Goal: Information Seeking & Learning: Learn about a topic

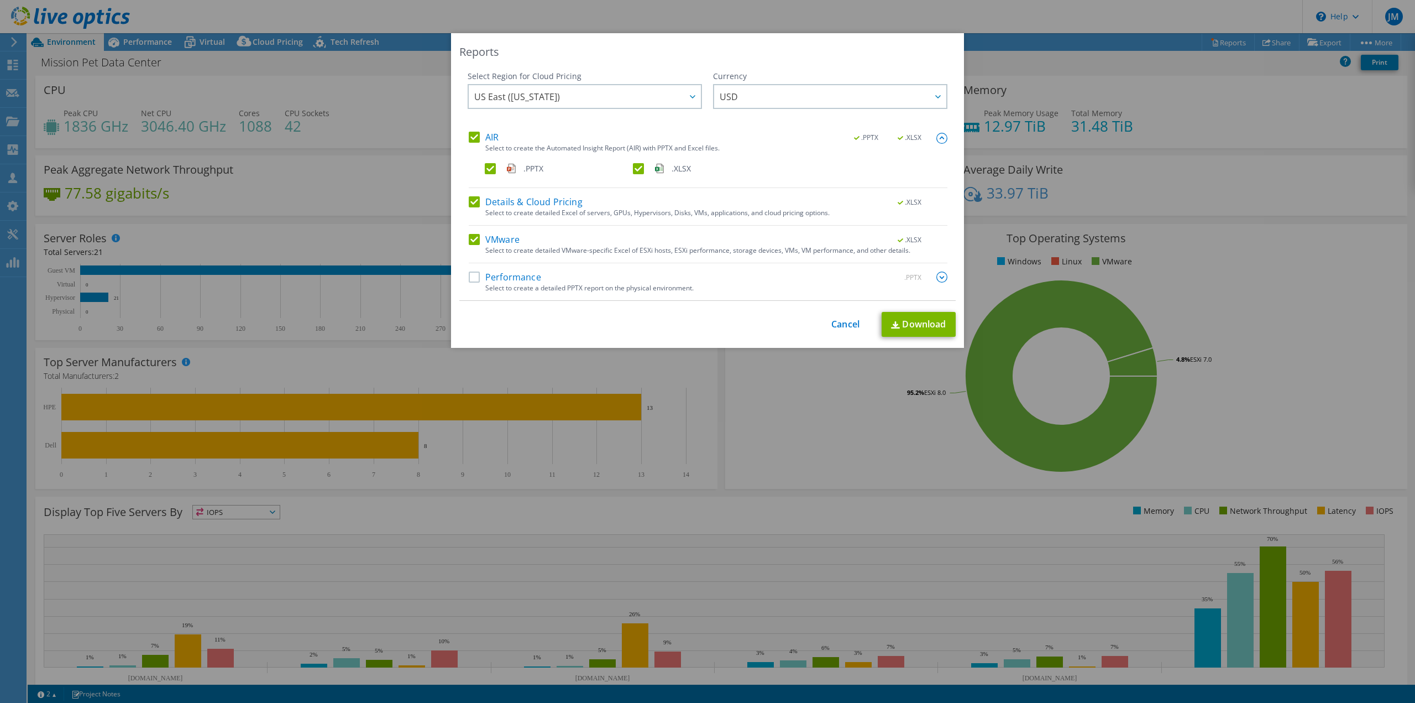
select select "USD"
click at [842, 323] on link "Cancel" at bounding box center [846, 324] width 28 height 11
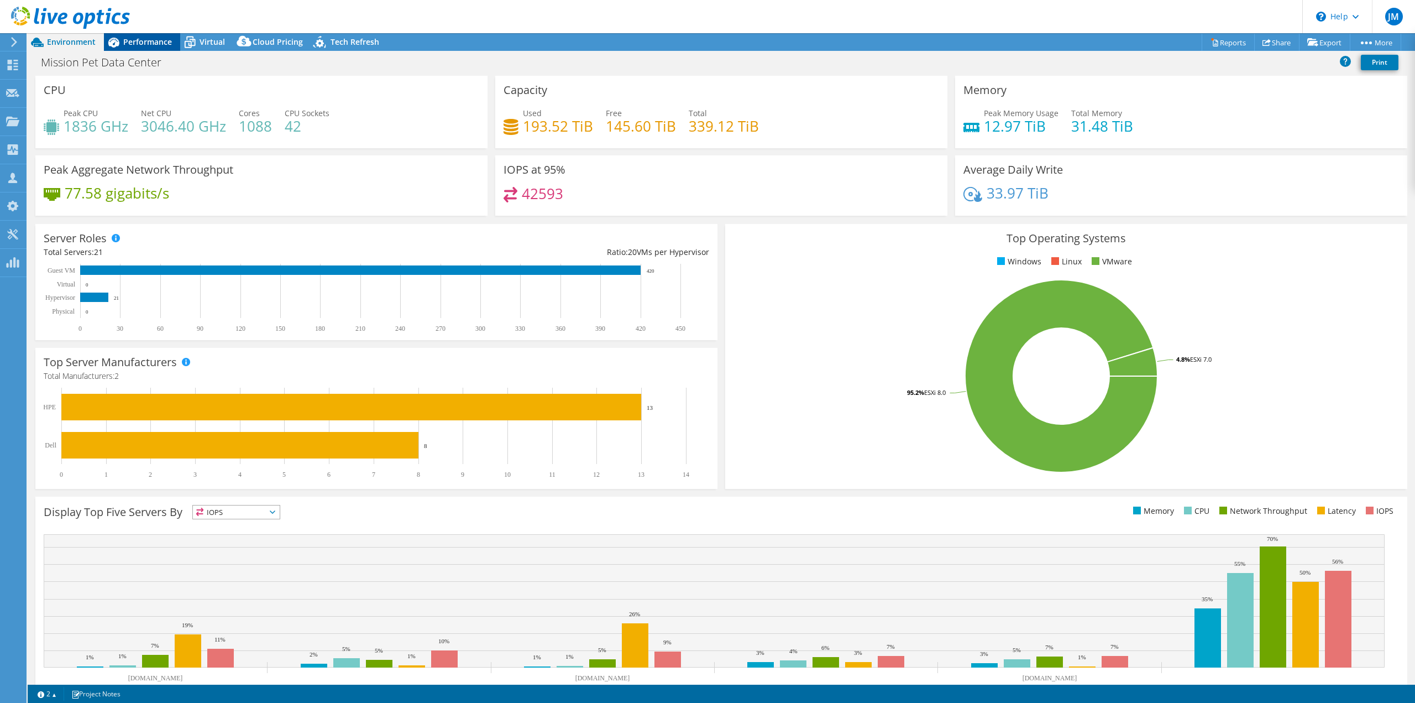
click at [148, 36] on div "Performance" at bounding box center [142, 42] width 76 height 18
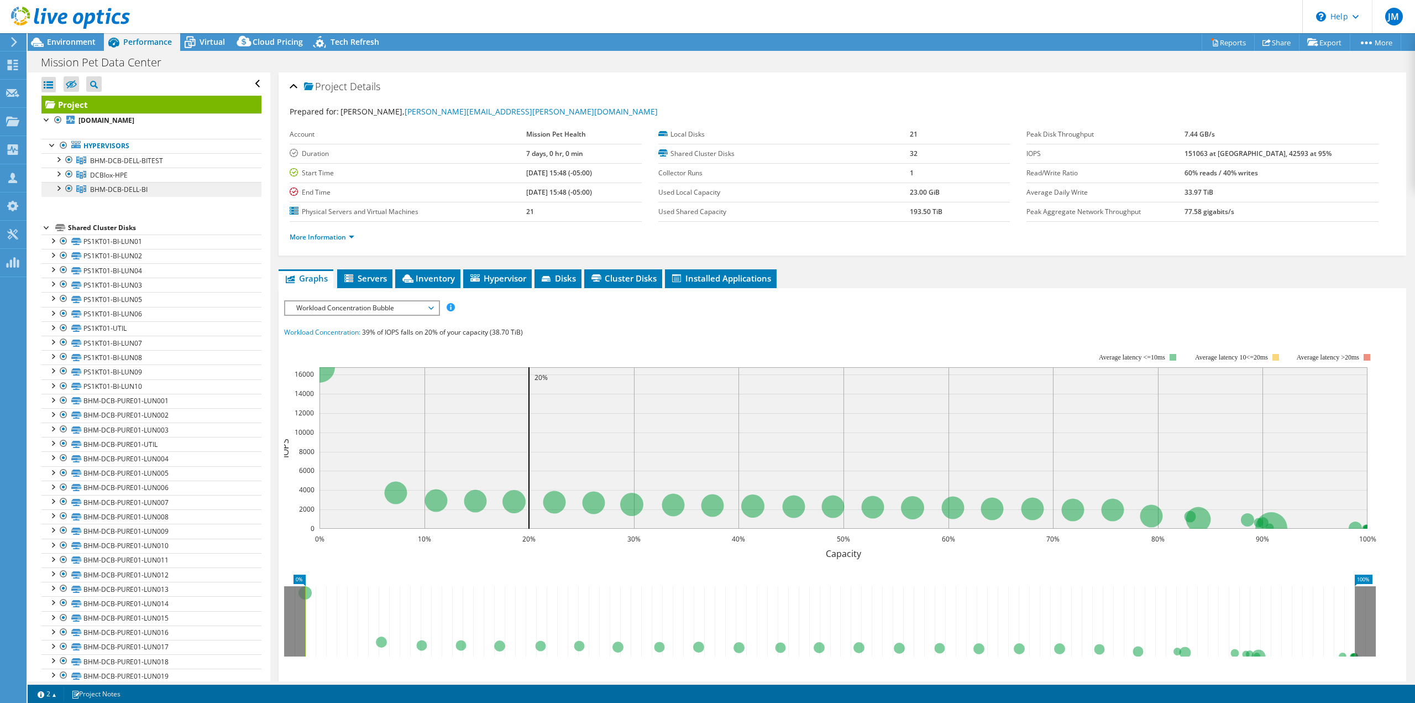
click at [129, 192] on span "BHM-DCB-DELL-BI" at bounding box center [119, 189] width 58 height 9
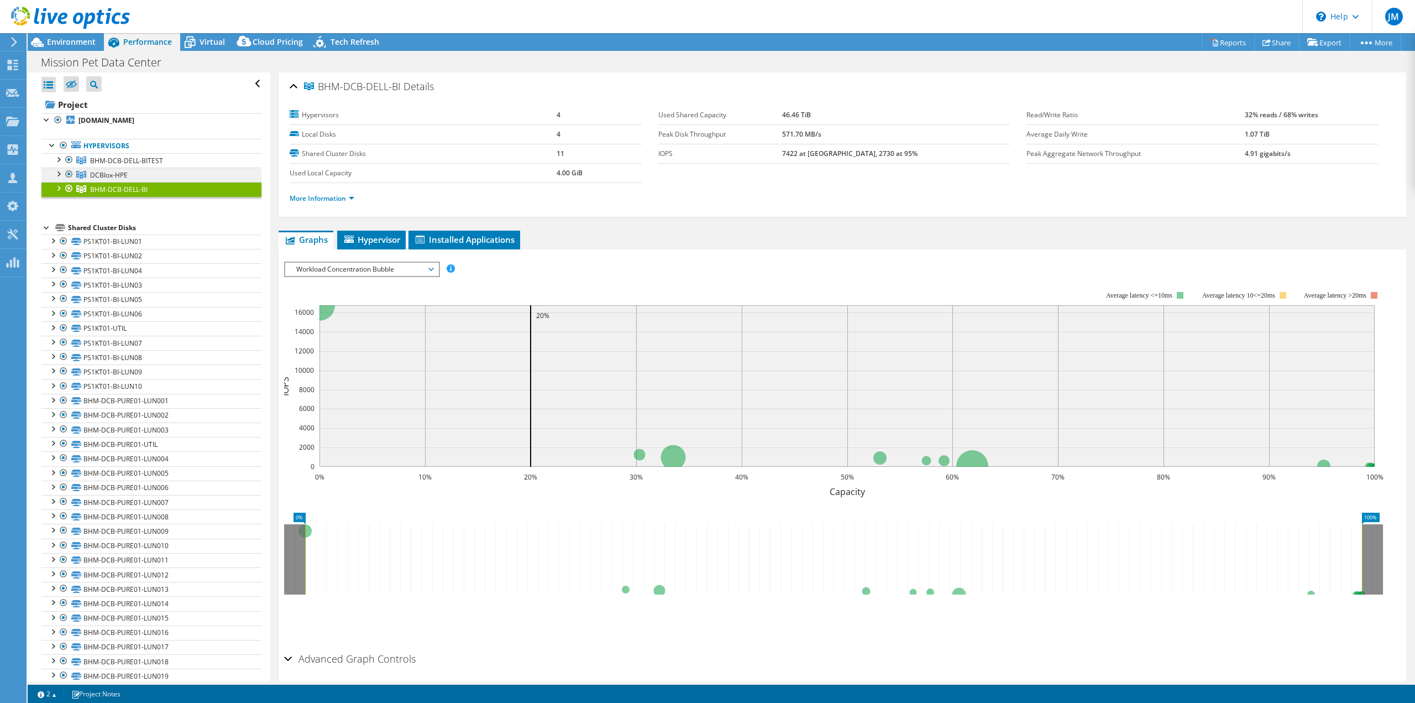
click at [120, 170] on span "DCBlox-HPE" at bounding box center [109, 174] width 38 height 9
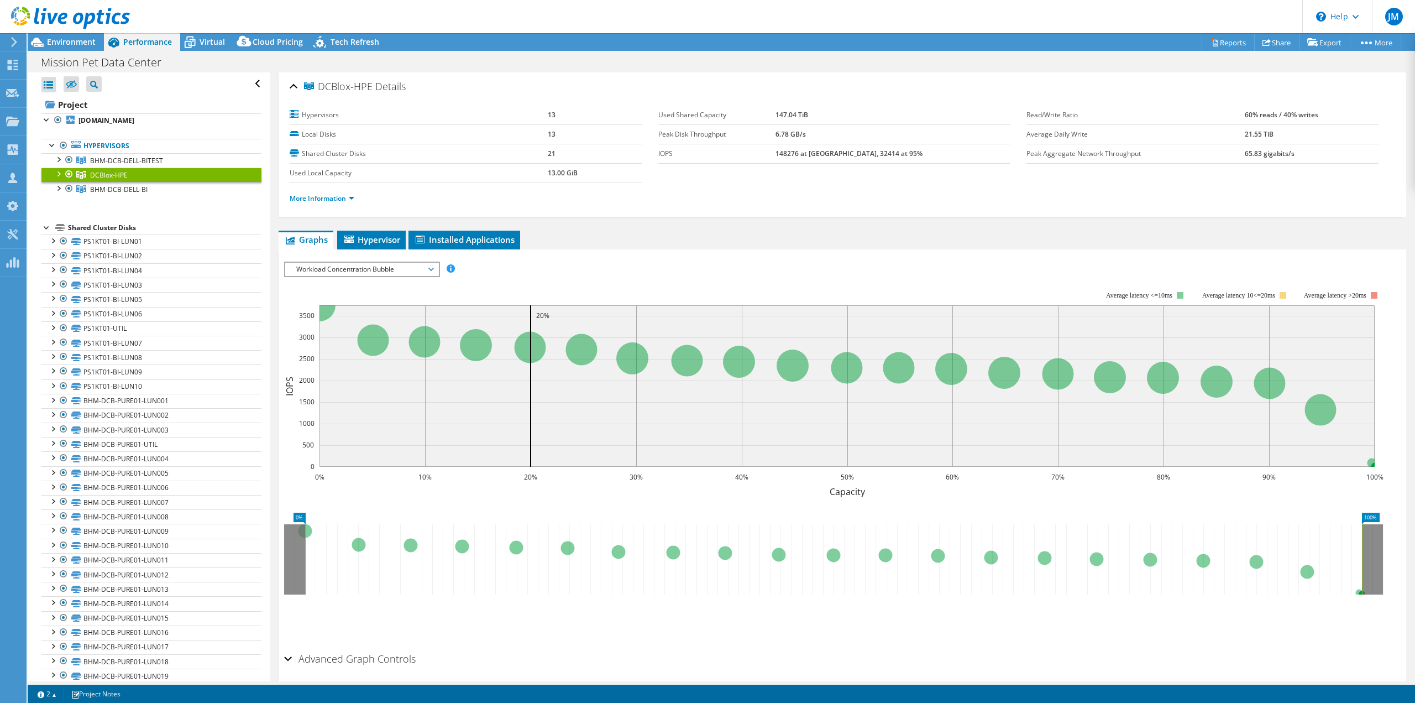
click at [383, 267] on span "Workload Concentration Bubble" at bounding box center [362, 269] width 142 height 13
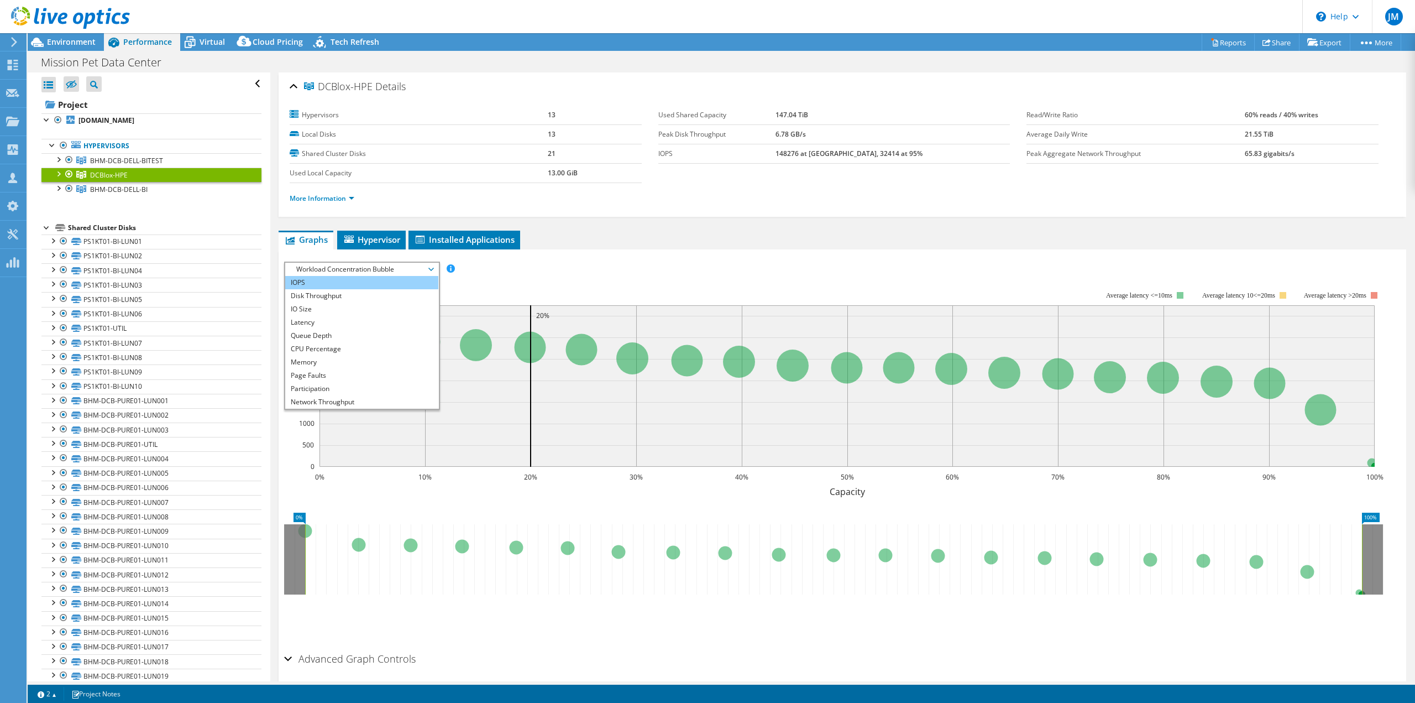
click at [309, 286] on li "IOPS" at bounding box center [361, 282] width 153 height 13
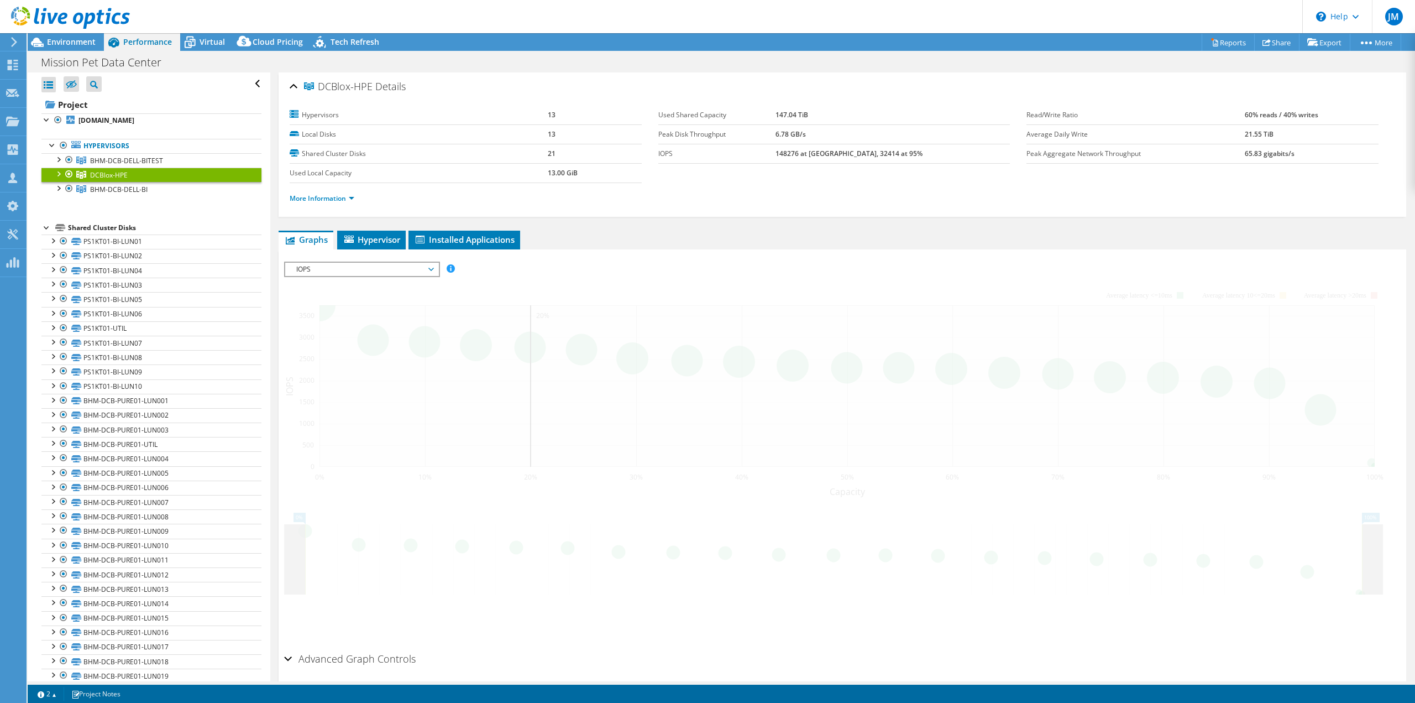
click at [311, 274] on span "IOPS" at bounding box center [362, 269] width 142 height 13
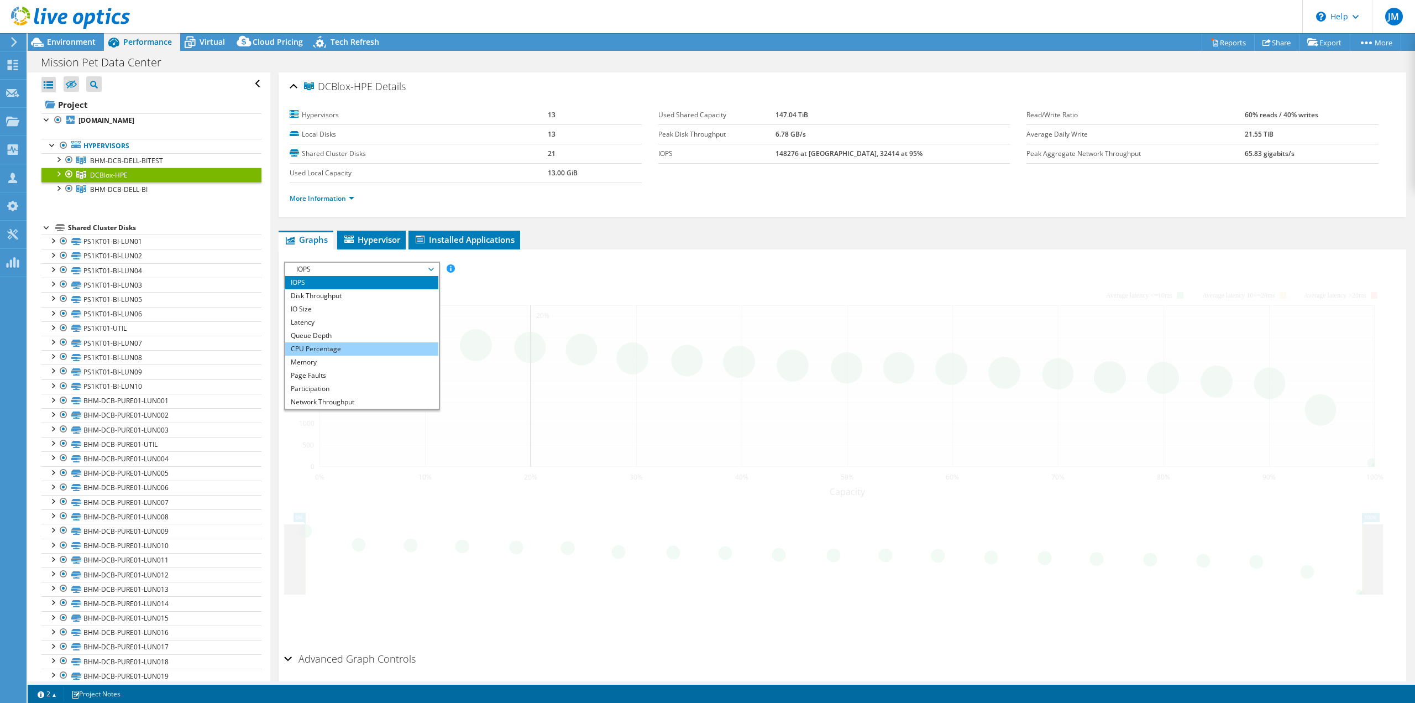
click at [314, 291] on li "Disk Throughput" at bounding box center [361, 295] width 153 height 13
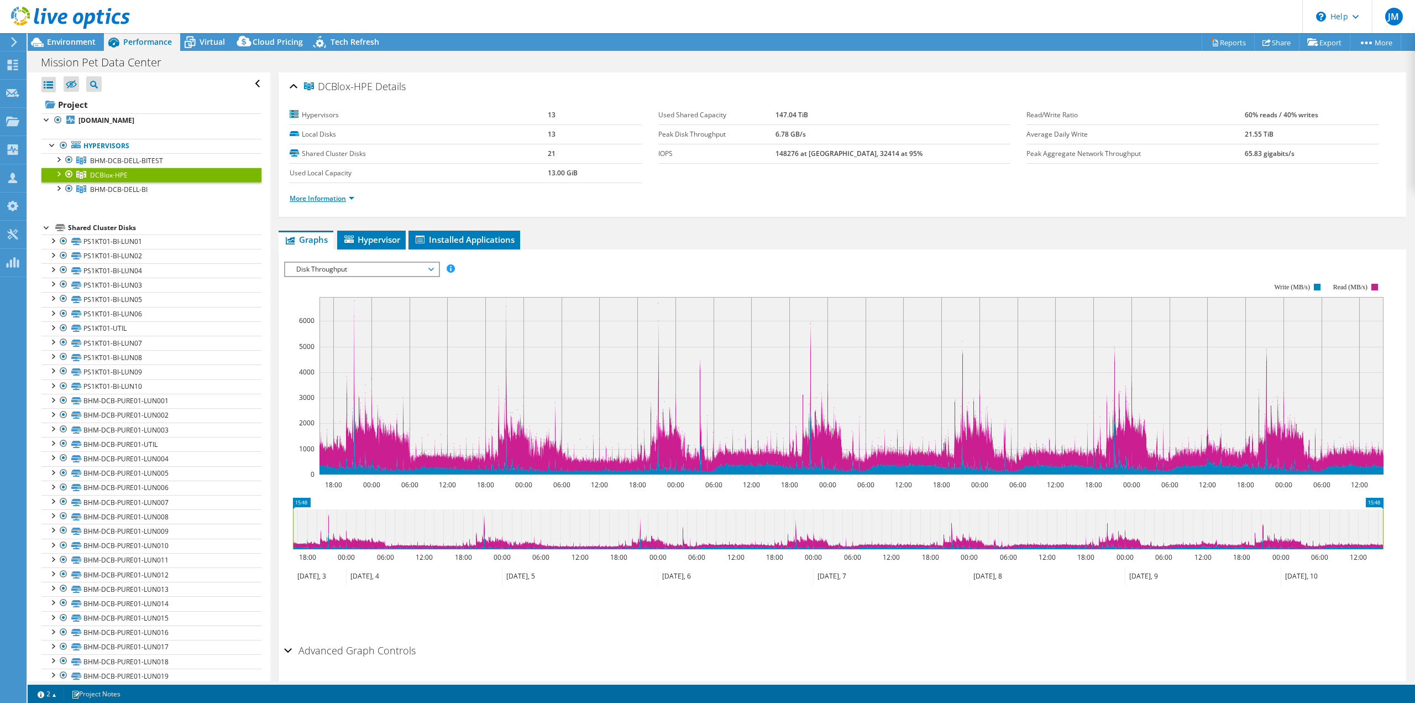
click at [352, 199] on link "More Information" at bounding box center [322, 198] width 65 height 9
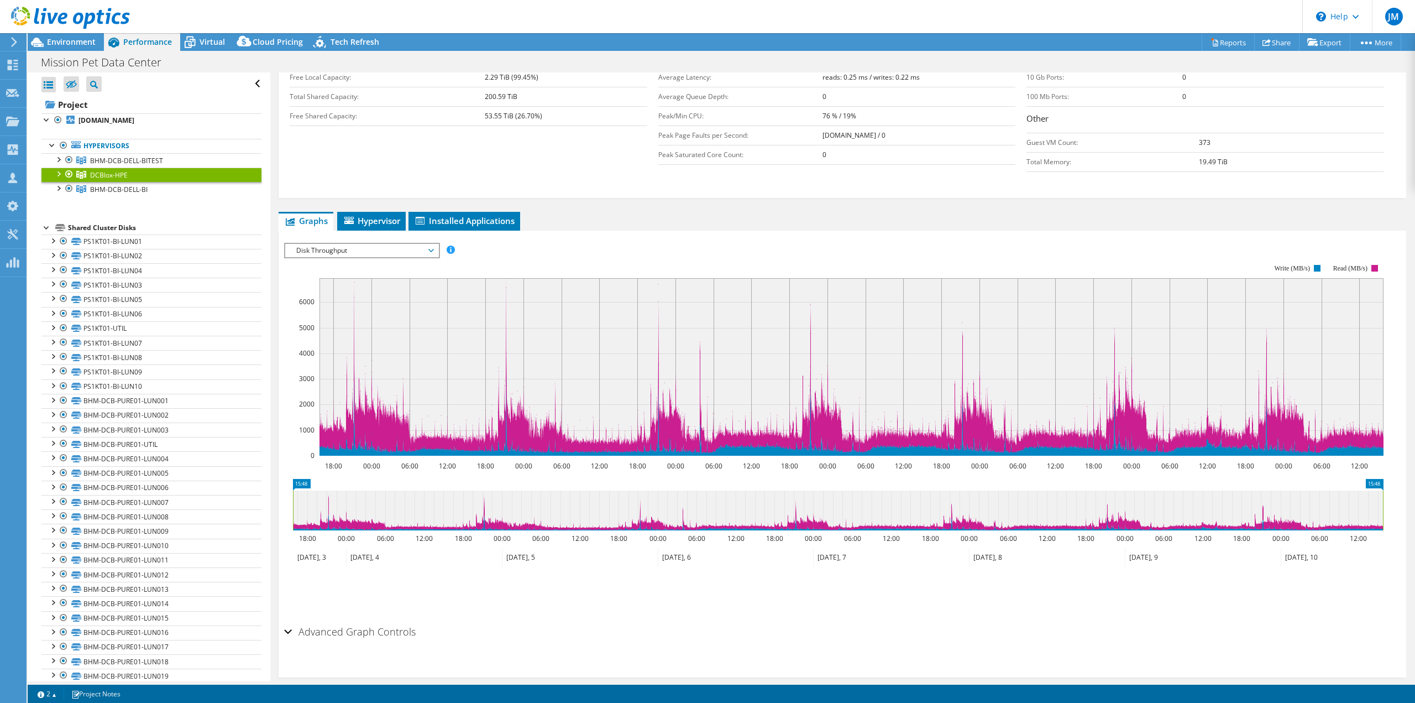
scroll to position [276, 0]
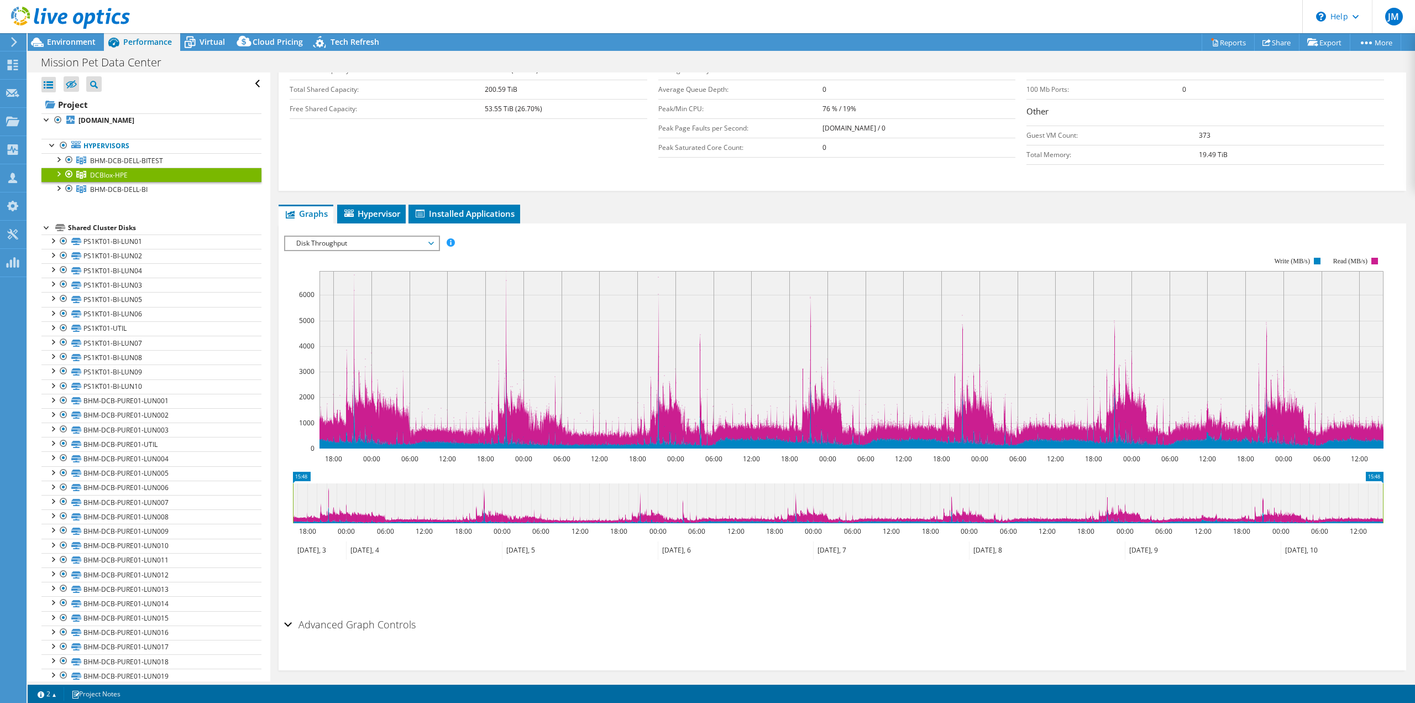
click at [358, 238] on span "Disk Throughput" at bounding box center [362, 243] width 142 height 13
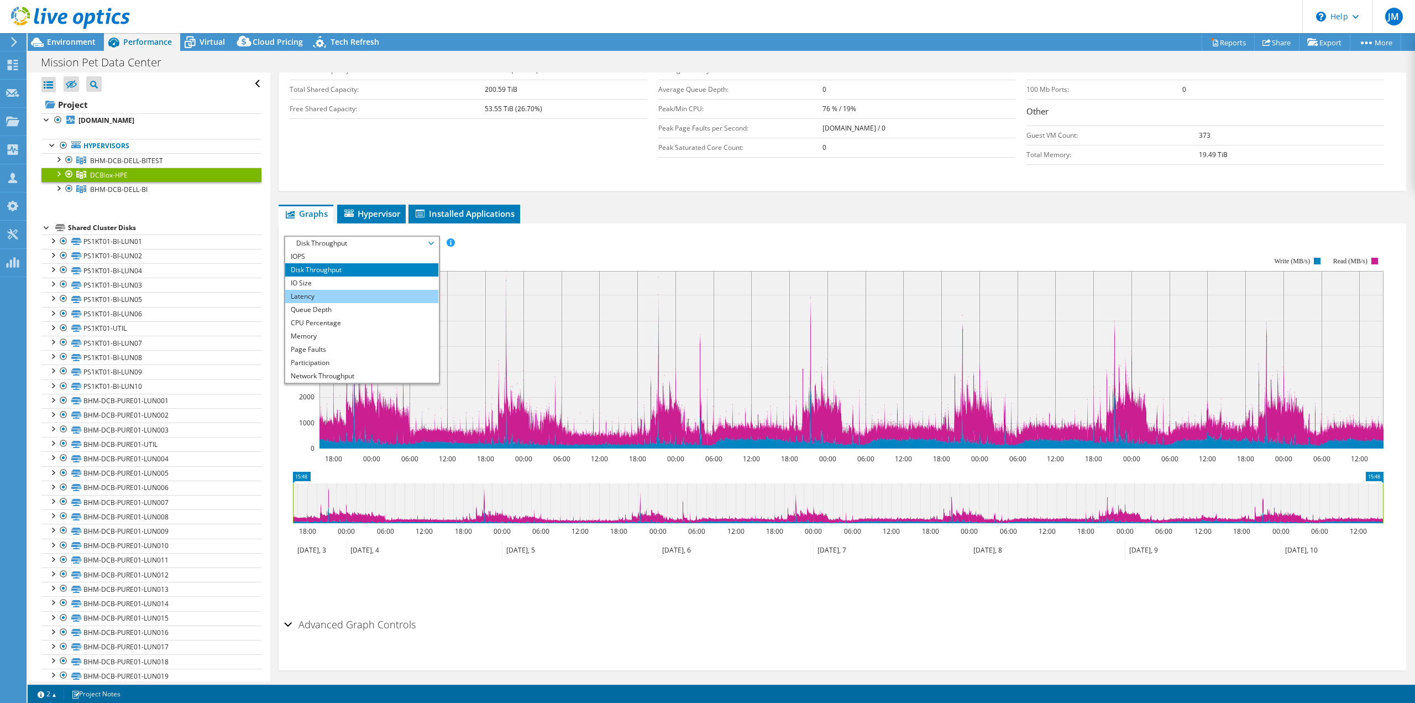
click at [318, 291] on li "Latency" at bounding box center [361, 296] width 153 height 13
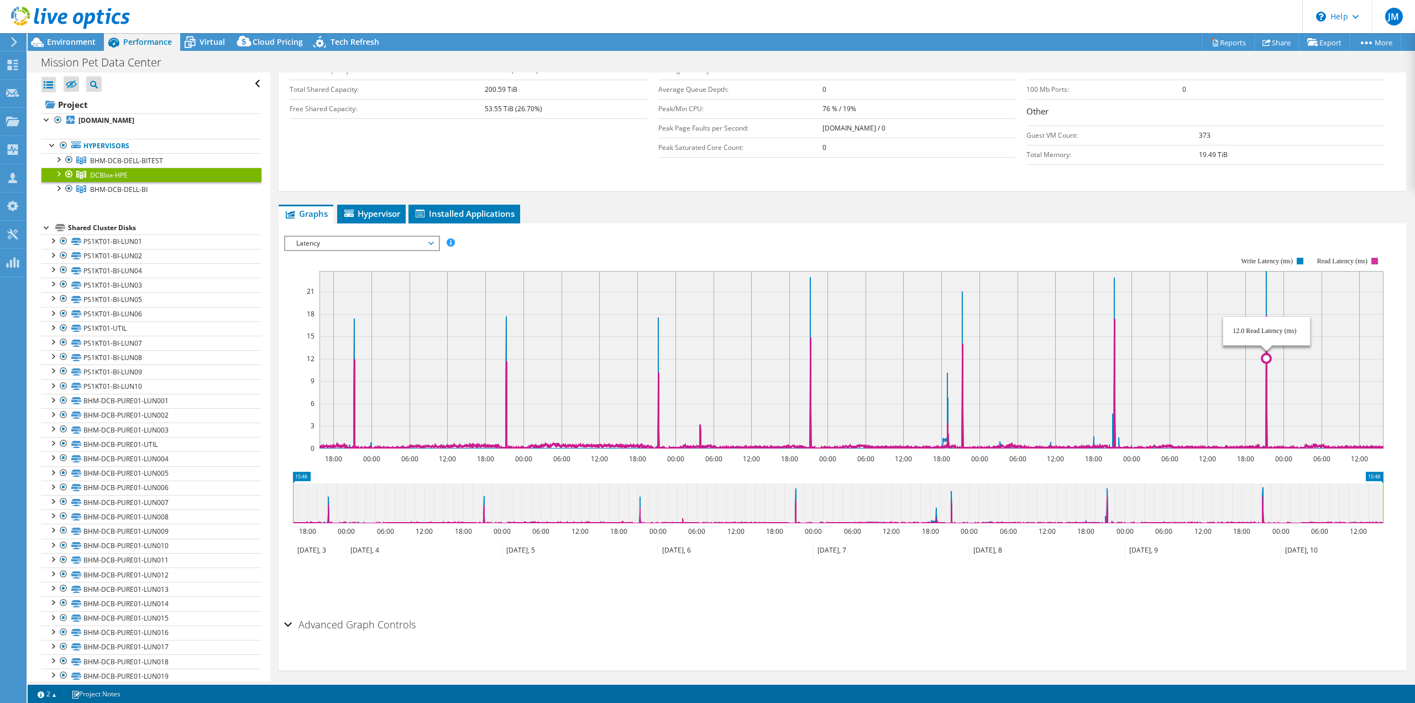
drag, startPoint x: 1246, startPoint y: 378, endPoint x: 1268, endPoint y: 379, distance: 21.6
click at [1268, 379] on icon "18:00 00:00 06:00 12:00 18:00 00:00 06:00 12:00 18:00 00:00 06:00 12:00 18:00 0…" at bounding box center [838, 352] width 1108 height 221
click at [416, 245] on span "Latency" at bounding box center [362, 243] width 142 height 13
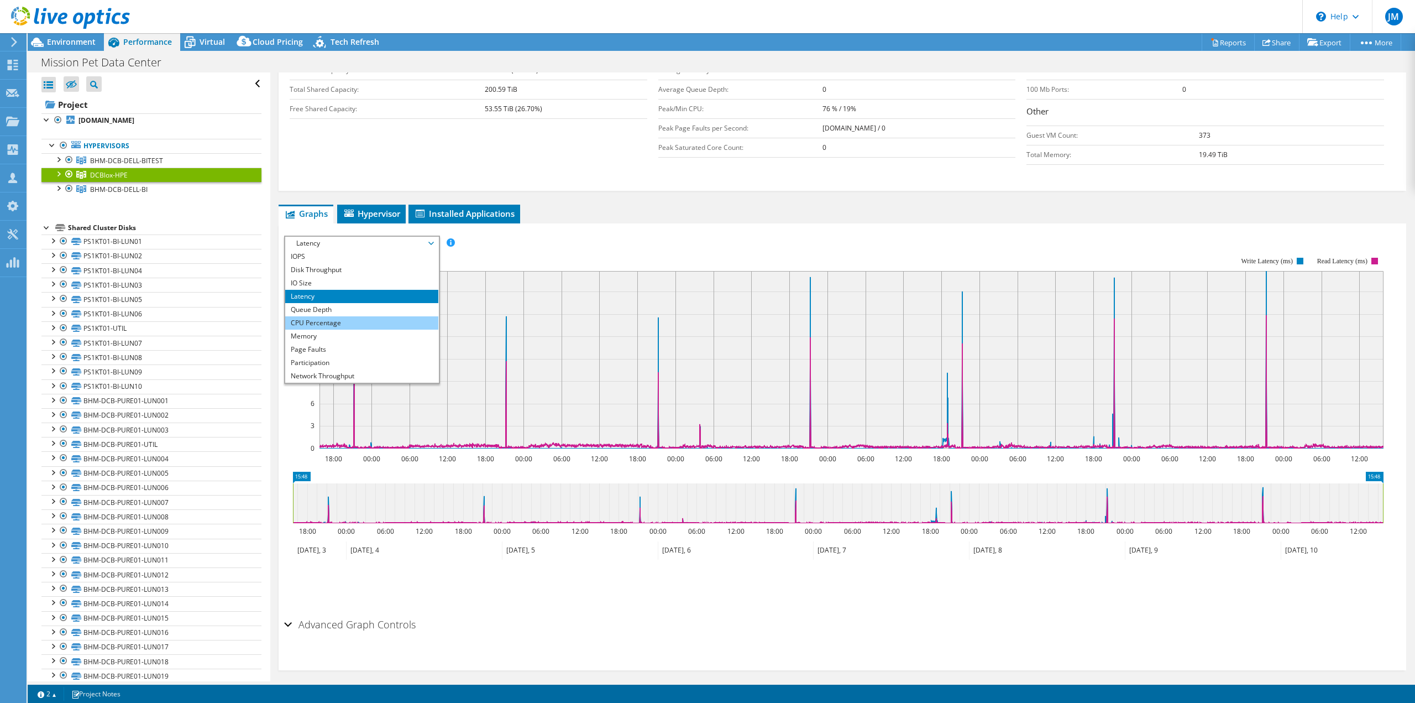
click at [333, 316] on li "CPU Percentage" at bounding box center [361, 322] width 153 height 13
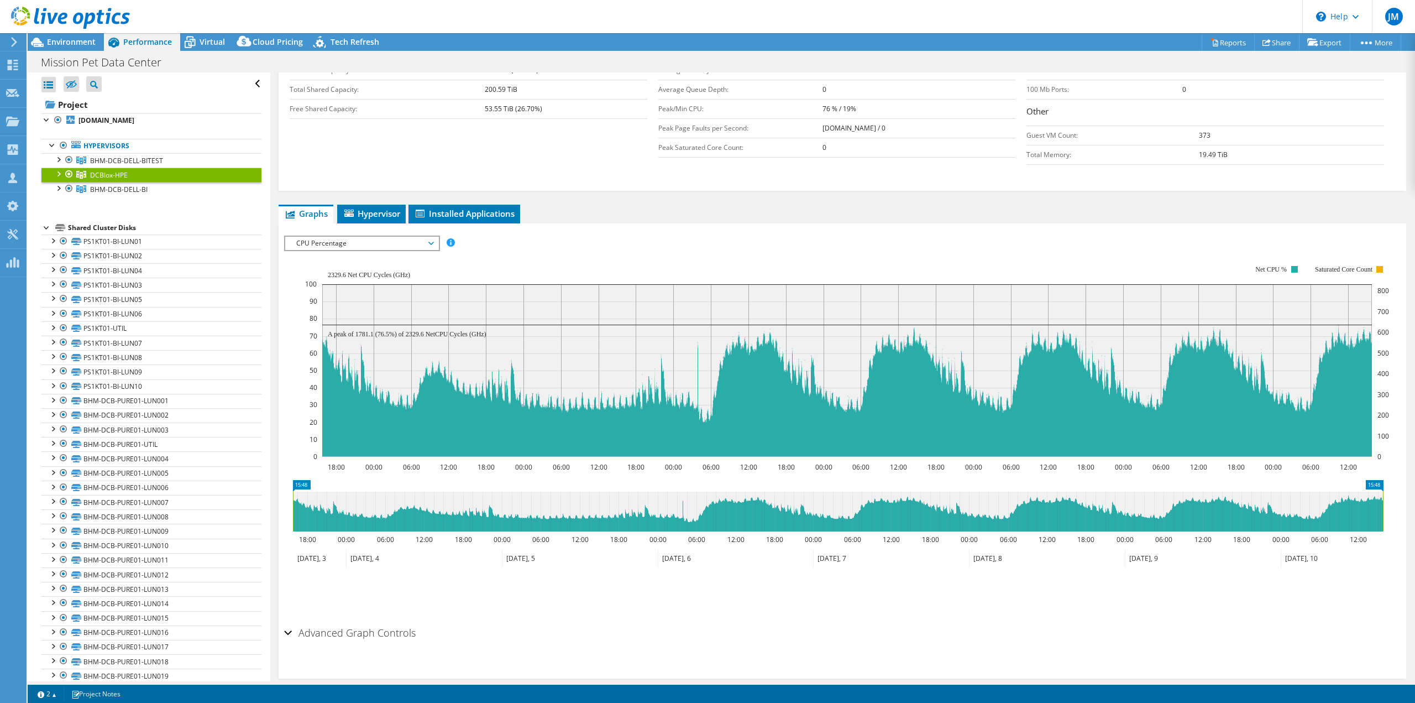
click at [399, 245] on span "CPU Percentage" at bounding box center [362, 243] width 142 height 13
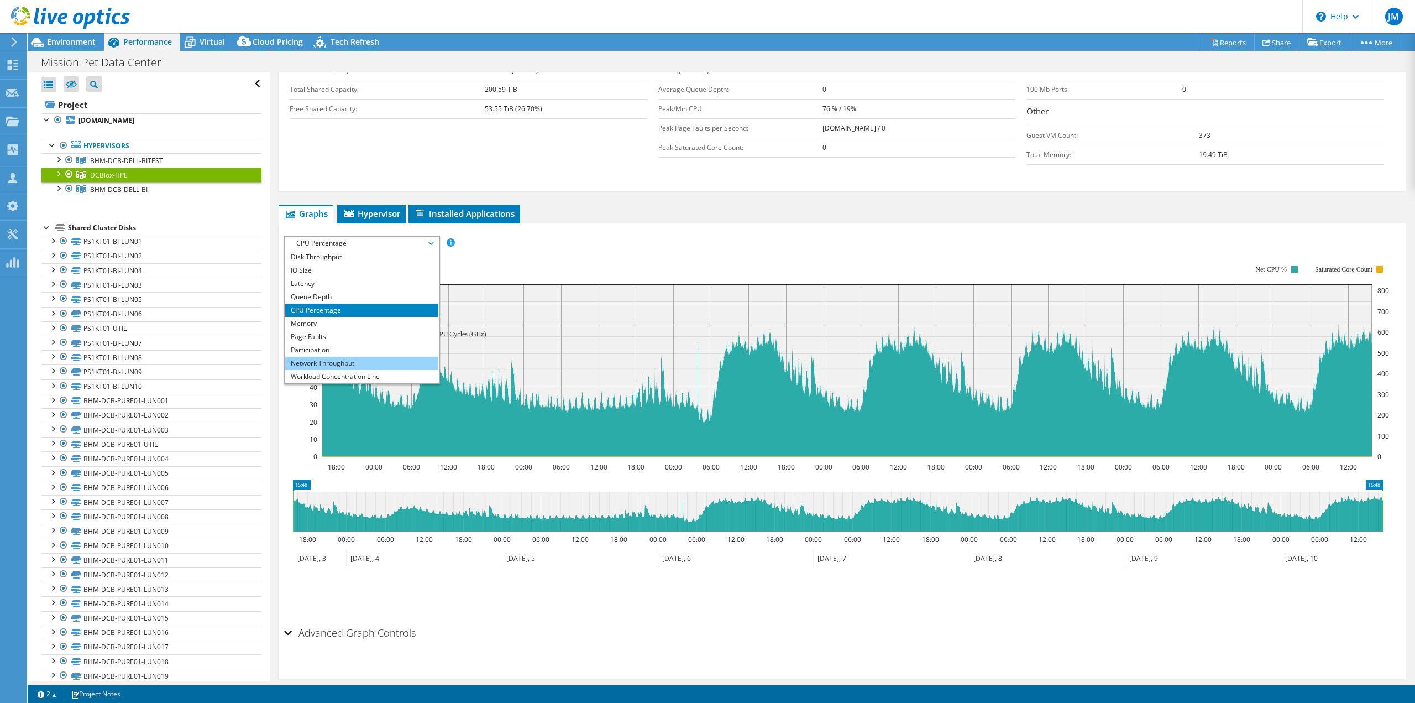
scroll to position [0, 0]
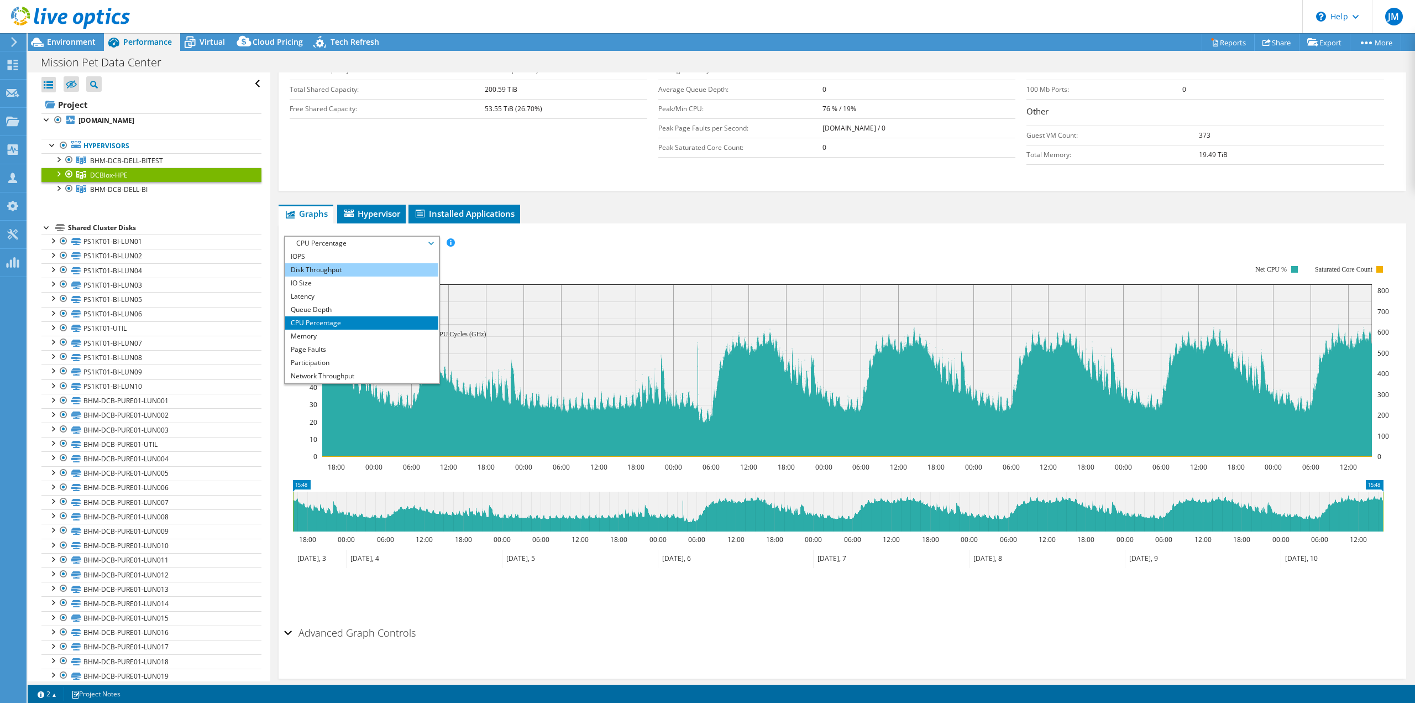
click at [334, 270] on li "Disk Throughput" at bounding box center [361, 269] width 153 height 13
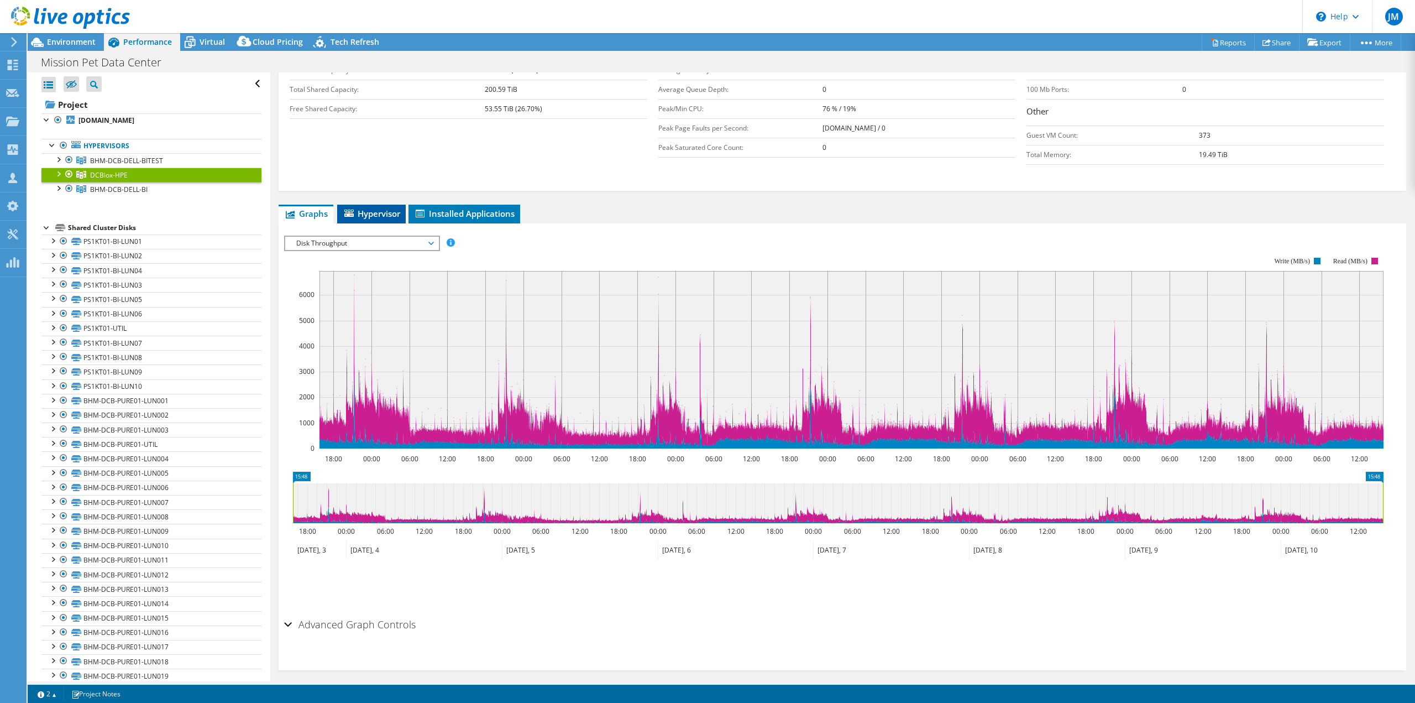
click at [379, 209] on span "Hypervisor" at bounding box center [372, 213] width 58 height 11
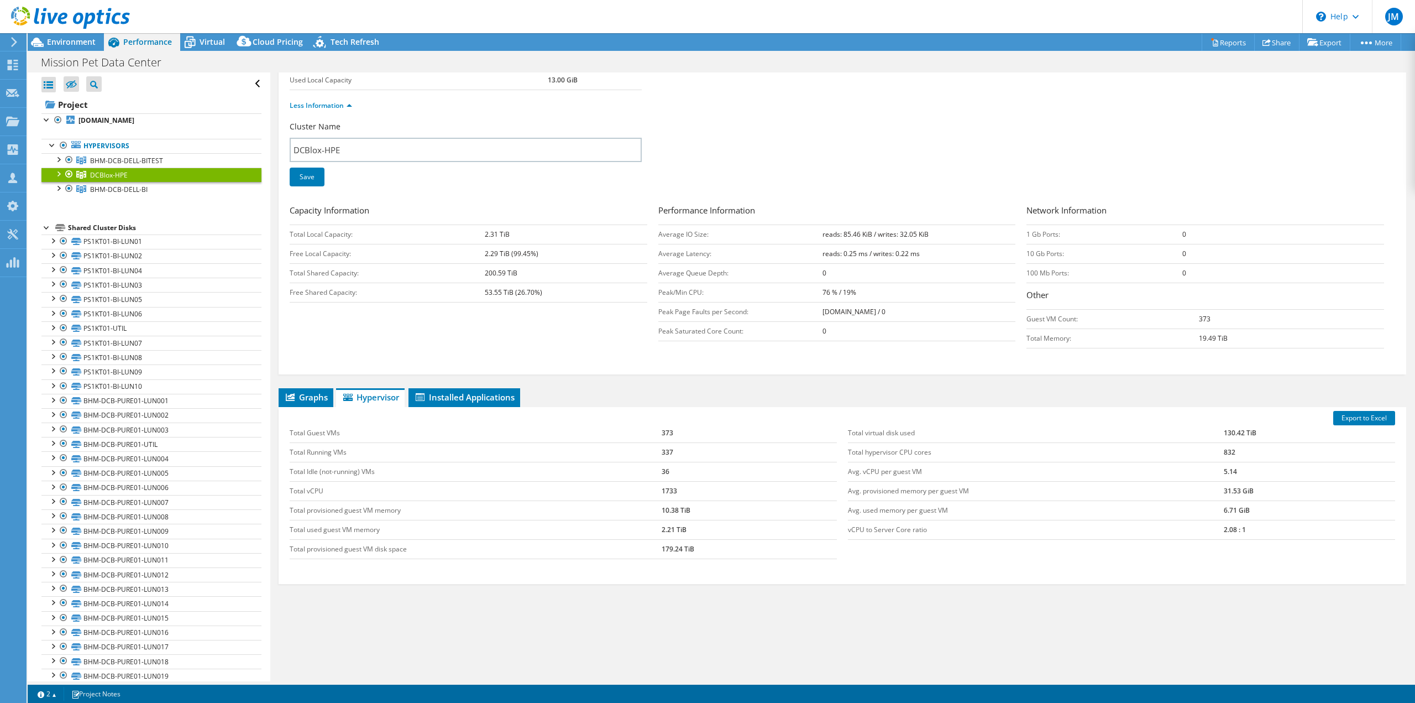
click at [58, 174] on div at bounding box center [58, 173] width 11 height 11
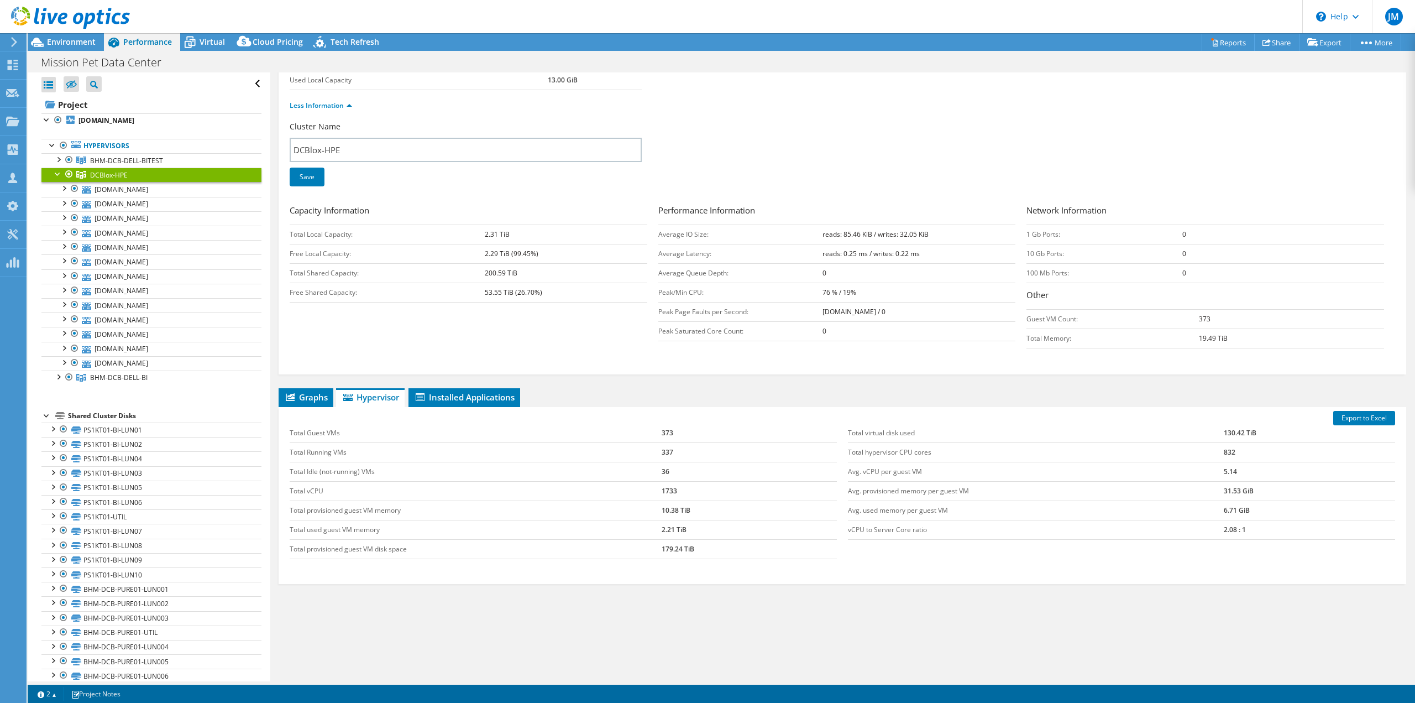
click at [58, 174] on div at bounding box center [58, 173] width 11 height 11
